Goal: Information Seeking & Learning: Learn about a topic

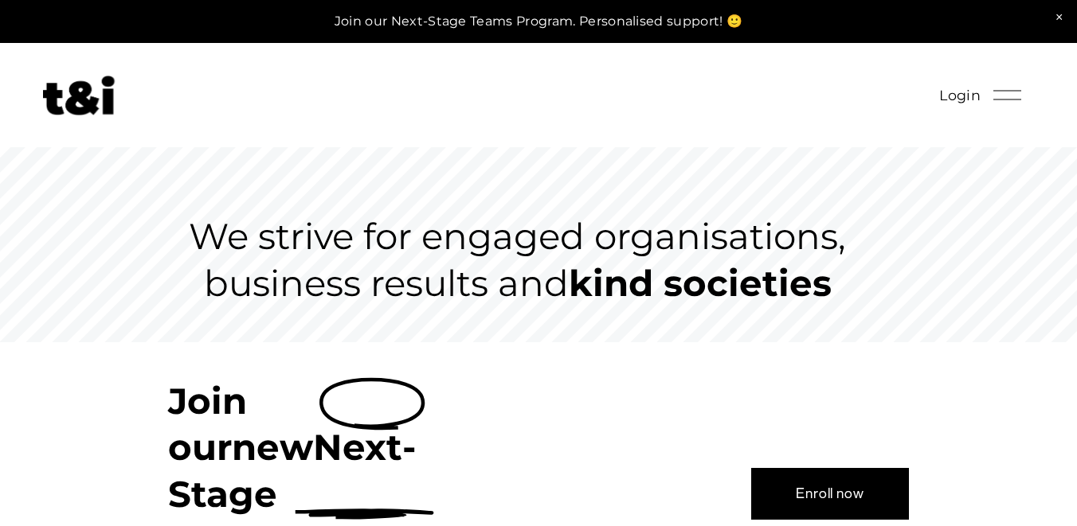
click at [1007, 94] on div at bounding box center [1007, 95] width 28 height 28
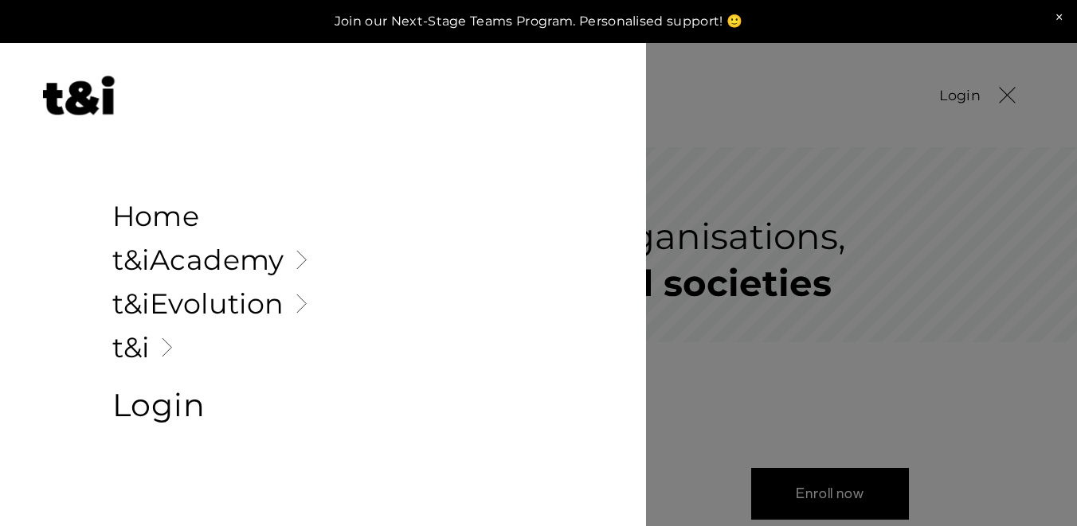
click at [147, 351] on link "Folder: t&i" at bounding box center [323, 348] width 422 height 28
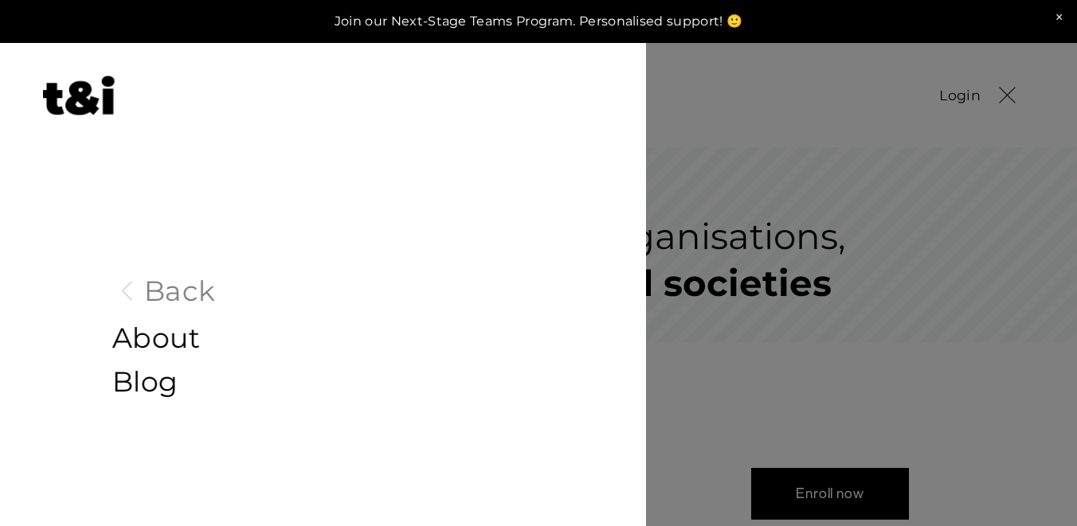
click at [174, 342] on link "About" at bounding box center [323, 339] width 422 height 28
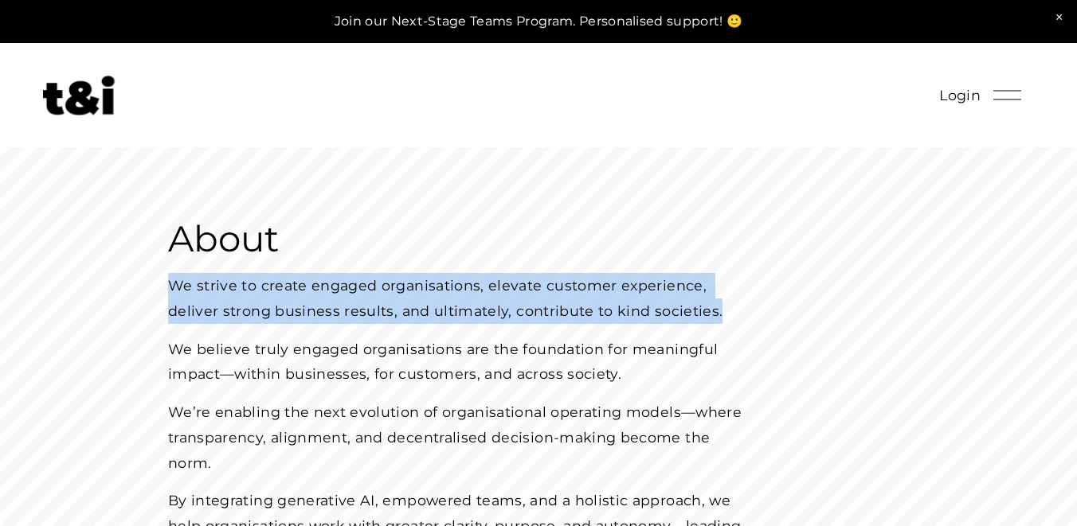
drag, startPoint x: 710, startPoint y: 313, endPoint x: 139, endPoint y: 277, distance: 571.3
click at [139, 277] on div "About We strive to create engaged organisations, elevate customer experience, d…" at bounding box center [538, 405] width 1077 height 444
copy p "We strive to create engaged organisations, elevate customer experience, deliver…"
